Goal: Information Seeking & Learning: Learn about a topic

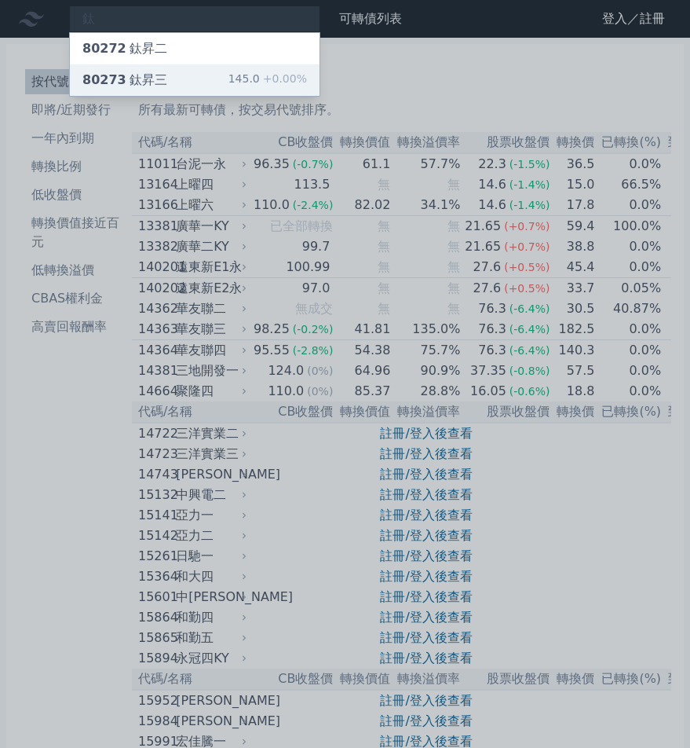
type input "鈦"
drag, startPoint x: 174, startPoint y: 83, endPoint x: 202, endPoint y: 100, distance: 32.1
click at [174, 84] on div "80273 鈦昇三 145.0 +0.00%" at bounding box center [195, 79] width 250 height 31
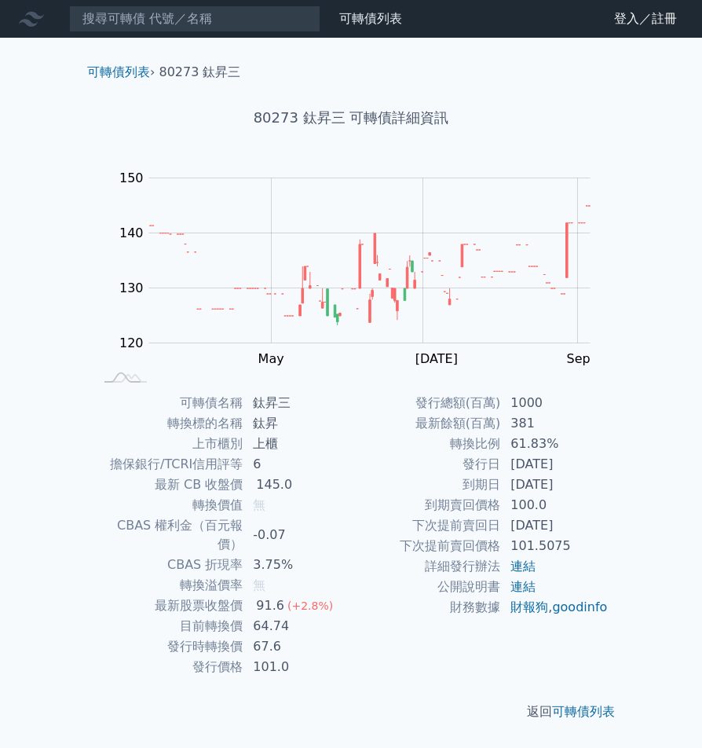
click at [280, 616] on td "64.74" at bounding box center [297, 626] width 108 height 20
drag, startPoint x: 529, startPoint y: 485, endPoint x: 565, endPoint y: 491, distance: 37.4
click at [569, 489] on td "[DATE]" at bounding box center [555, 484] width 108 height 20
drag, startPoint x: 515, startPoint y: 502, endPoint x: 302, endPoint y: 459, distance: 217.8
click at [513, 503] on td "100.0" at bounding box center [555, 505] width 108 height 20
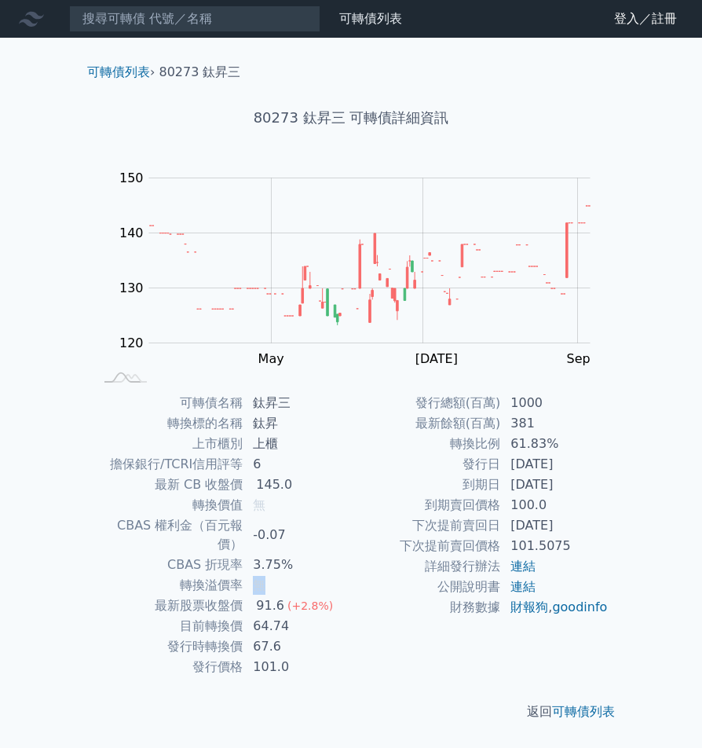
drag, startPoint x: 262, startPoint y: 565, endPoint x: 279, endPoint y: 564, distance: 16.6
click at [279, 575] on td "無" at bounding box center [297, 585] width 108 height 20
click at [280, 575] on td "無" at bounding box center [297, 585] width 108 height 20
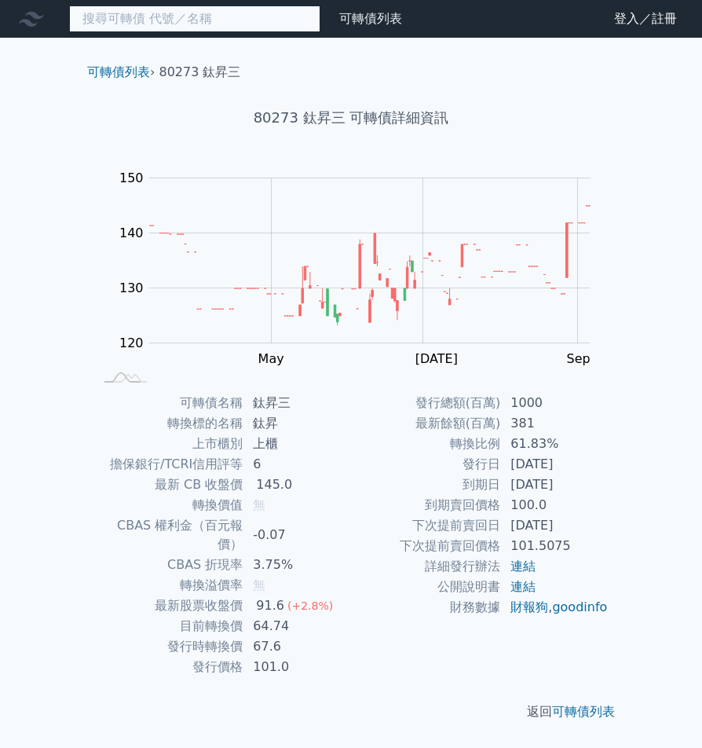
click at [203, 29] on input at bounding box center [194, 18] width 251 height 27
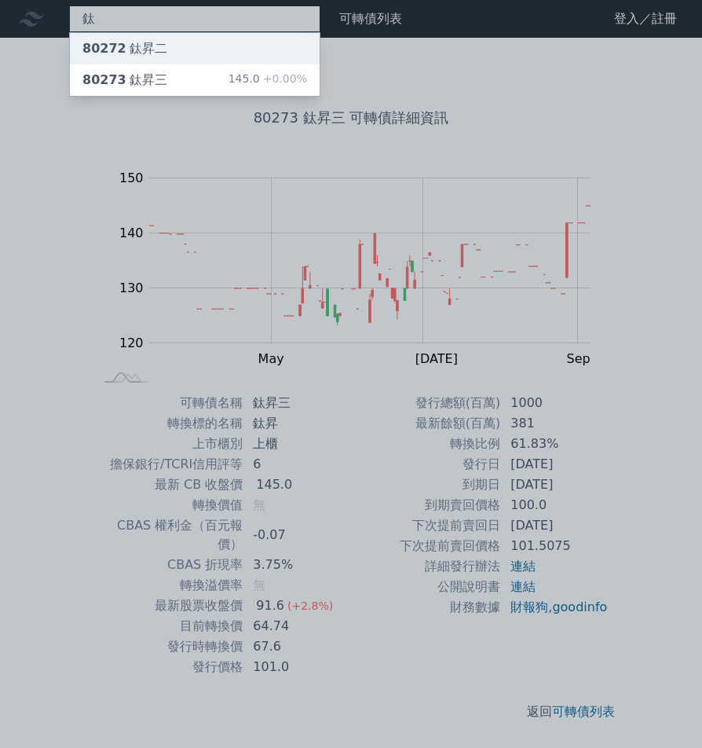
type input "鈦"
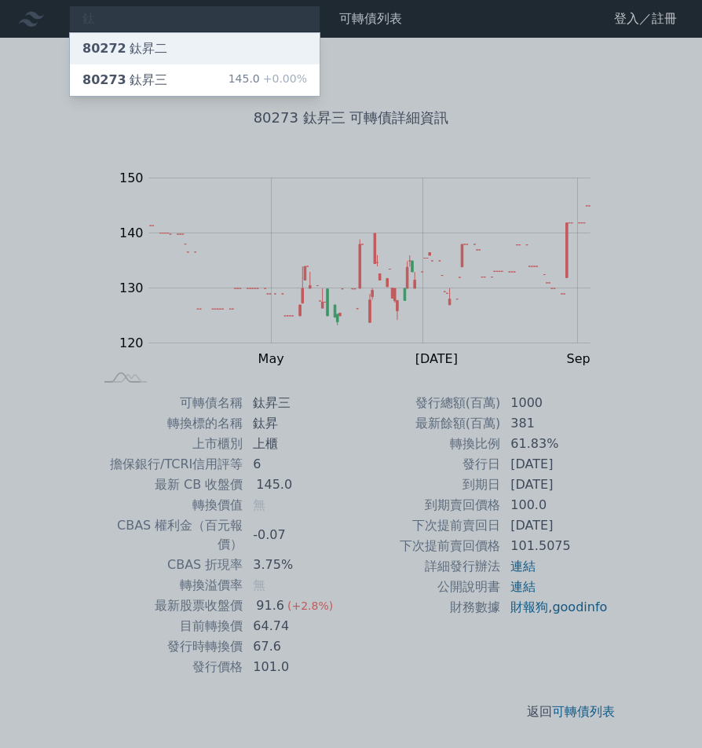
click at [202, 43] on div "80272 鈦昇二" at bounding box center [195, 48] width 250 height 31
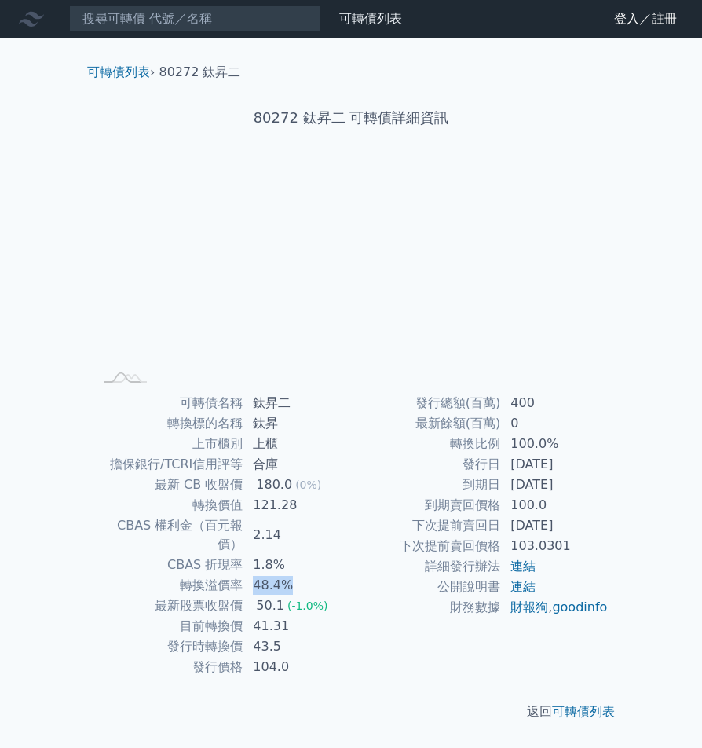
drag, startPoint x: 240, startPoint y: 565, endPoint x: 325, endPoint y: 565, distance: 84.8
click at [325, 575] on tr "轉換溢價率 48.4%" at bounding box center [222, 585] width 258 height 20
click at [275, 575] on td "48.4%" at bounding box center [297, 585] width 108 height 20
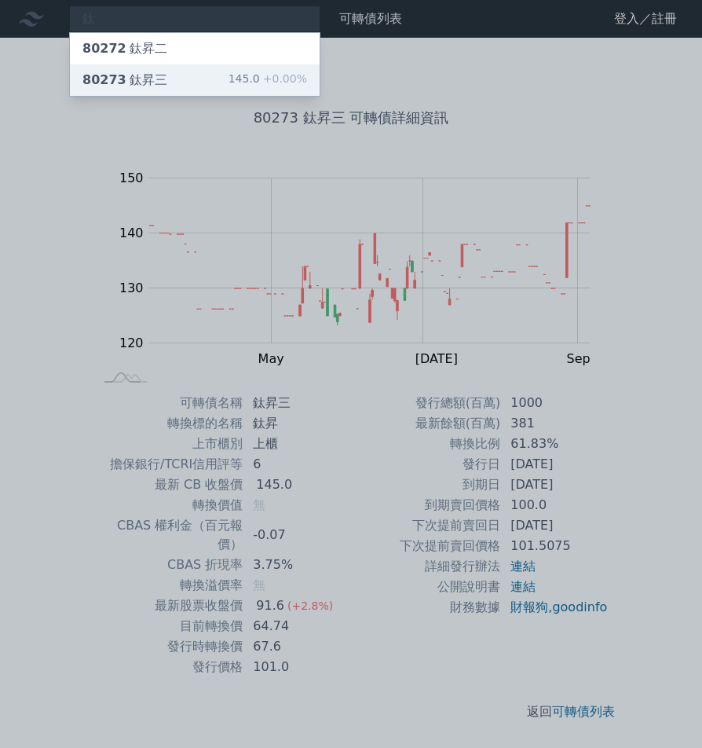
click at [213, 89] on div "80273 鈦昇三 145.0 +0.00%" at bounding box center [195, 79] width 250 height 31
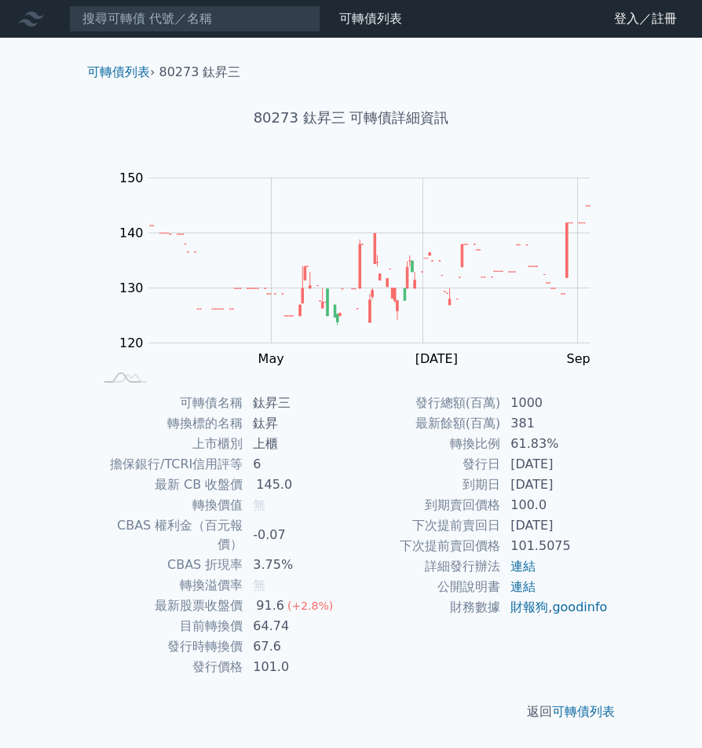
drag, startPoint x: 529, startPoint y: 466, endPoint x: 564, endPoint y: 492, distance: 44.3
click at [565, 486] on tbody "發行總額(百萬) 1000 最新餘額(百萬) 381 轉換比例 61.83% 發行日 [DATE] 到期日 [DATE] 到期賣回價格 100.0 下次提前賣…" at bounding box center [480, 505] width 258 height 225
drag, startPoint x: 533, startPoint y: 505, endPoint x: 531, endPoint y: 516, distance: 11.2
click at [532, 505] on td "100.0" at bounding box center [555, 505] width 108 height 20
drag, startPoint x: 564, startPoint y: 526, endPoint x: 528, endPoint y: 539, distance: 38.2
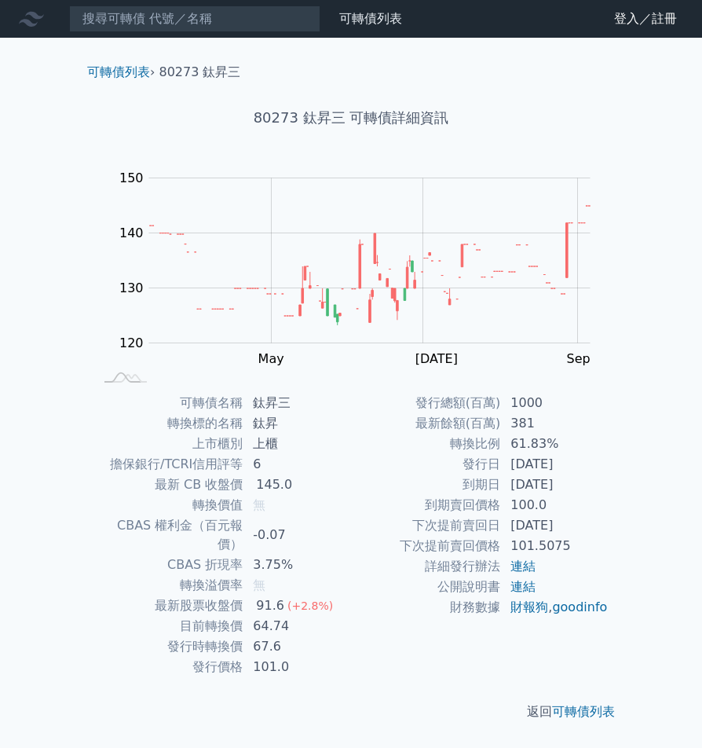
click at [558, 537] on tbody "發行總額(百萬) 1000 最新餘額(百萬) 381 轉換比例 61.83% 發行日 [DATE] 到期日 [DATE] 到期賣回價格 100.0 下次提前賣…" at bounding box center [480, 505] width 258 height 225
click at [483, 539] on td "下次提前賣回價格" at bounding box center [426, 546] width 150 height 20
